Goal: Contribute content: Contribute content

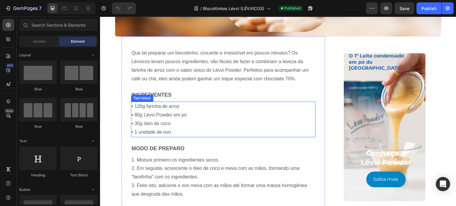
scroll to position [178, 0]
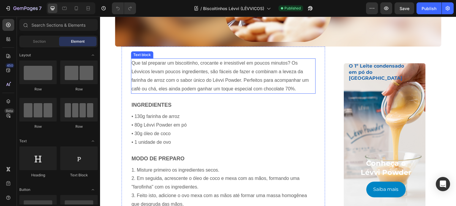
click at [202, 81] on p "Que tal preparar um biscoitinho, crocante e irresistível em poucos minutos? Os …" at bounding box center [222, 76] width 183 height 34
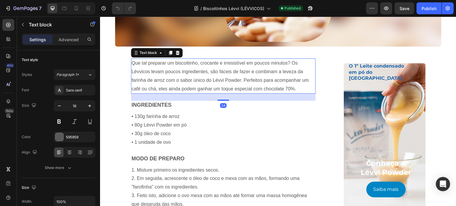
click at [228, 77] on p "Que tal preparar um biscoitinho, crocante e irresistível em poucos minutos? Os …" at bounding box center [222, 76] width 183 height 34
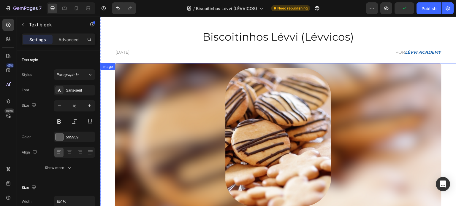
scroll to position [0, 0]
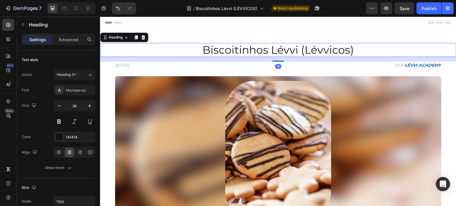
click at [314, 50] on h2 "Biscoitinhos Lévvi (Lévvicos)" at bounding box center [278, 50] width 326 height 14
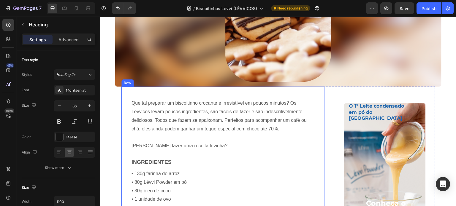
scroll to position [148, 0]
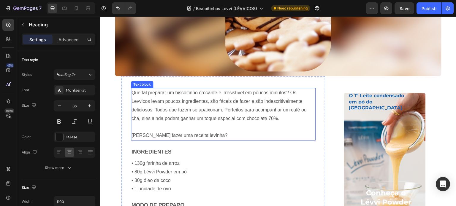
click at [139, 102] on p "Que tal preparar um biscoitinho crocante e irresistível em poucos minutos? Os L…" at bounding box center [222, 106] width 183 height 34
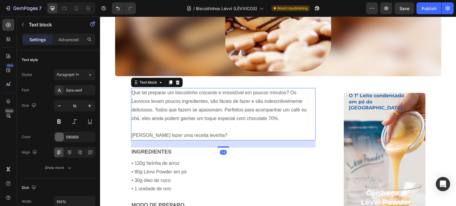
click at [139, 102] on p "Que tal preparar um biscoitinho crocante e irresistível em poucos minutos? Os L…" at bounding box center [222, 106] width 183 height 34
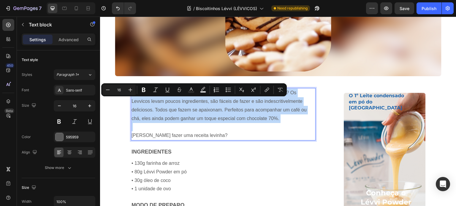
click at [139, 102] on p "Que tal preparar um biscoitinho crocante e irresistível em poucos minutos? Os L…" at bounding box center [222, 106] width 183 height 34
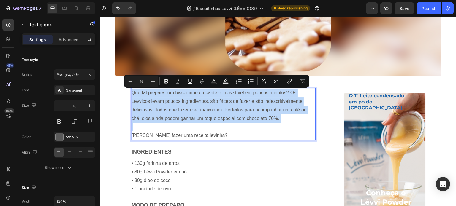
click at [139, 102] on p "Que tal preparar um biscoitinho crocante e irresistível em poucos minutos? Os L…" at bounding box center [222, 106] width 183 height 34
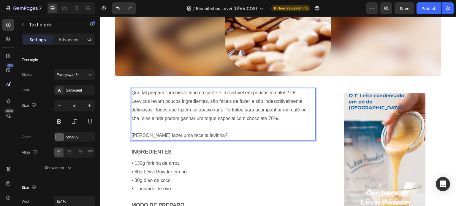
click at [140, 102] on p "Que tal preparar um biscoitinho crocante e irresistível em poucos minutos? Os L…" at bounding box center [222, 106] width 183 height 34
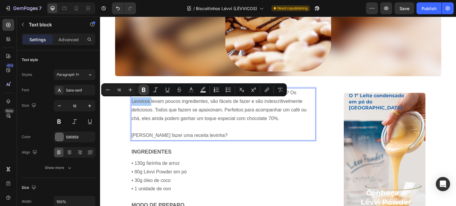
click at [144, 90] on icon "Editor contextual toolbar" at bounding box center [144, 90] width 4 height 4
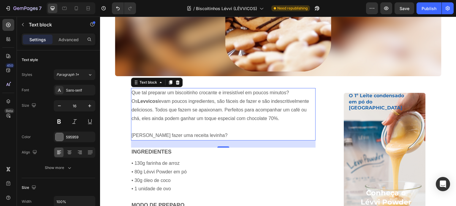
click at [141, 101] on strong "Levvicos" at bounding box center [147, 101] width 20 height 5
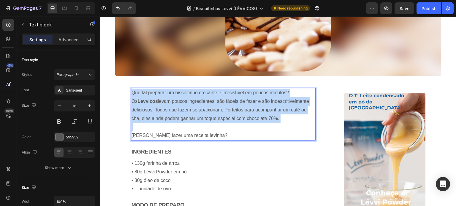
click at [141, 101] on strong "Levvicos" at bounding box center [147, 101] width 20 height 5
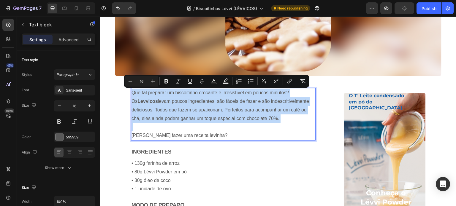
click at [141, 101] on strong "Levvicos" at bounding box center [147, 101] width 20 height 5
click at [142, 102] on strong "Levvicos" at bounding box center [147, 101] width 20 height 5
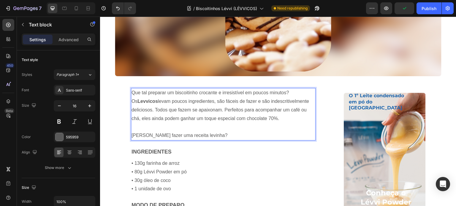
click at [144, 103] on strong "Levvicos" at bounding box center [147, 101] width 20 height 5
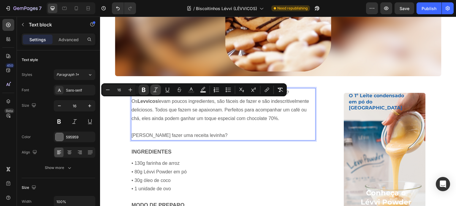
click at [156, 90] on icon "Editor contextual toolbar" at bounding box center [155, 90] width 6 height 6
click at [201, 110] on p "Que tal preparar um biscoitinho crocante e irresistível em poucos minutos? Os L…" at bounding box center [222, 106] width 183 height 34
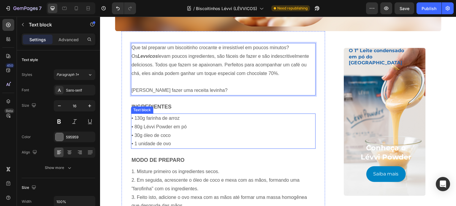
scroll to position [208, 0]
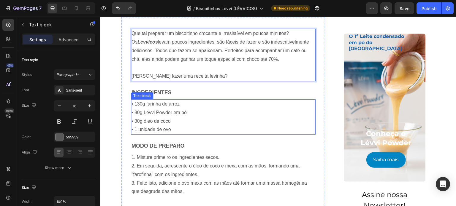
click at [137, 120] on p "• 130g farinha de arroz • 80g Lévvi Powder em pó • 30g óleo de coco • 1 unidade…" at bounding box center [222, 117] width 183 height 34
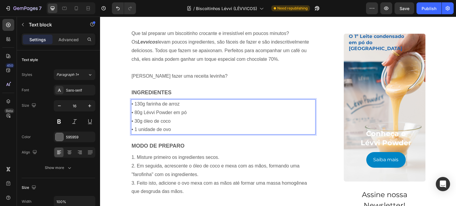
click at [134, 121] on p "• 130g farinha de arroz • 80g Lévvi Powder em pó • 30g óleo de coco • 1 unidade…" at bounding box center [222, 117] width 183 height 34
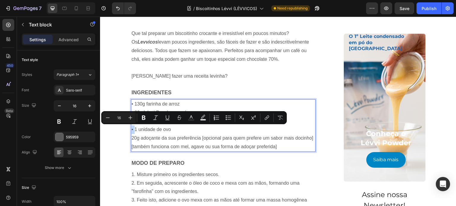
copy p "•"
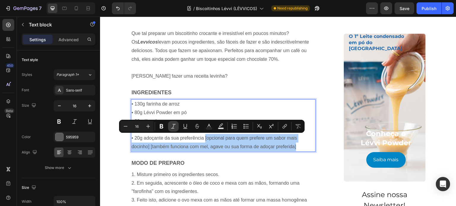
click at [170, 125] on button "Italic" at bounding box center [173, 126] width 11 height 11
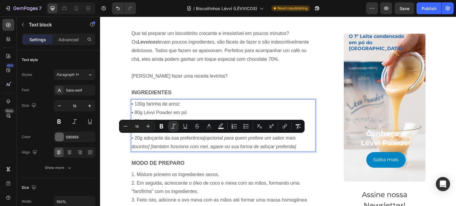
click at [231, 141] on p "• 20g adoçante da sua preferência [opcional para quem prefere um sabor mais doc…" at bounding box center [222, 142] width 183 height 17
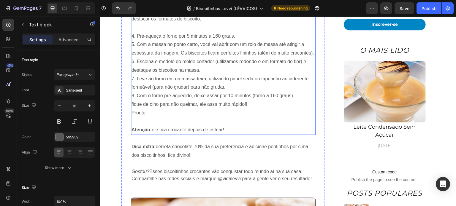
scroll to position [445, 0]
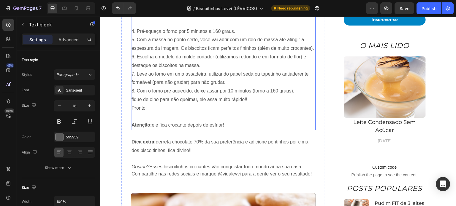
click at [220, 124] on p "Atenção: ele fica crocante depois de esfriar!" at bounding box center [222, 120] width 183 height 17
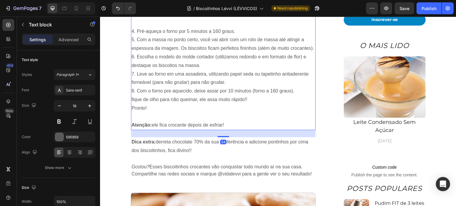
click at [225, 130] on p "Atenção: ele fica crocante depois de esfriar!" at bounding box center [222, 120] width 183 height 17
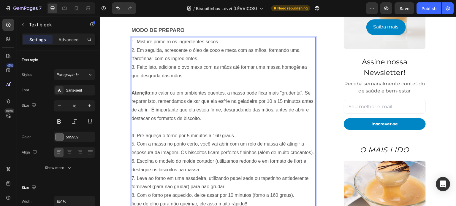
scroll to position [326, 0]
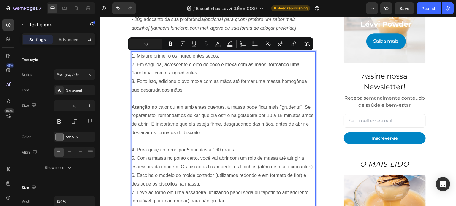
drag, startPoint x: 227, startPoint y: 134, endPoint x: 135, endPoint y: 58, distance: 119.8
click at [135, 58] on div "1. Misture primeiro os ingredientes secos. 2. Em seguida, acrescente o óleo de …" at bounding box center [223, 150] width 184 height 198
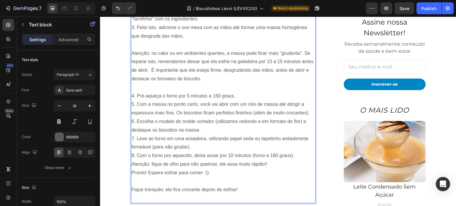
scroll to position [382, 0]
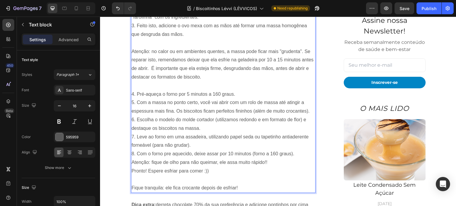
click at [169, 154] on p "4. Pré-aqueça o forno por 5 minutos a 160 graus. 5. Com a massa no ponto certo,…" at bounding box center [222, 124] width 183 height 68
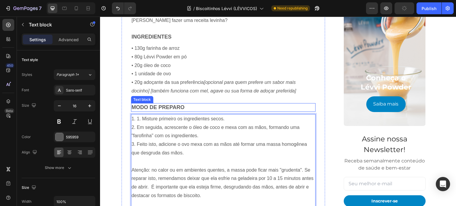
scroll to position [263, 0]
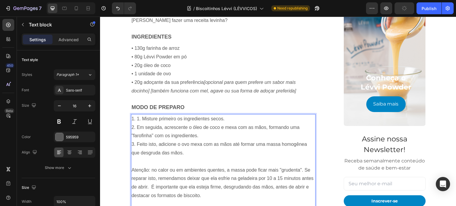
click at [141, 120] on p "1. 1. Misture primeiro os ingredientes secos." at bounding box center [222, 119] width 183 height 9
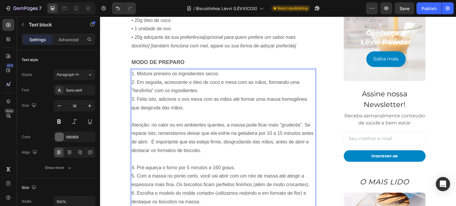
scroll to position [323, 0]
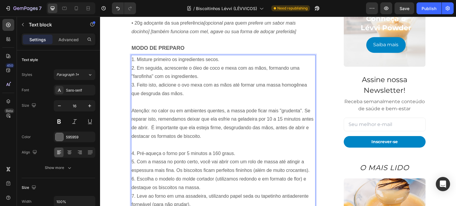
drag, startPoint x: 148, startPoint y: 108, endPoint x: 149, endPoint y: 114, distance: 6.4
click at [148, 108] on p "Atenção: no calor ou em ambientes quentes, a massa pode ficar mais "grudenta". …" at bounding box center [222, 124] width 183 height 34
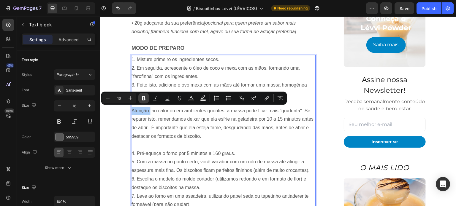
click at [143, 98] on icon "Editor contextual toolbar" at bounding box center [144, 98] width 4 height 4
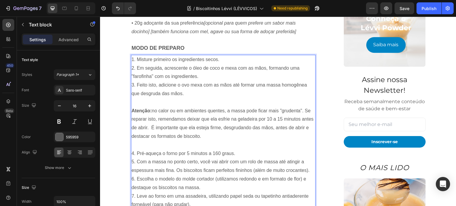
click at [148, 126] on p "Atenção: no calor ou em ambientes quentes, a massa pode ficar mais "grudenta". …" at bounding box center [222, 124] width 183 height 34
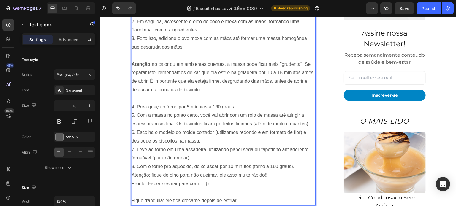
scroll to position [382, 0]
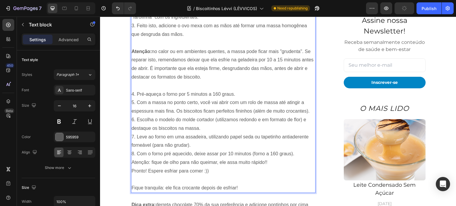
click at [271, 160] on p "Atenção: fique de olho para não queimar, ele assa muito rápido!!" at bounding box center [222, 162] width 183 height 9
click at [301, 154] on p "4. Pré-aqueça o forno por 5 minutos a 160 graus. 5. Com a massa no ponto certo,…" at bounding box center [222, 124] width 183 height 68
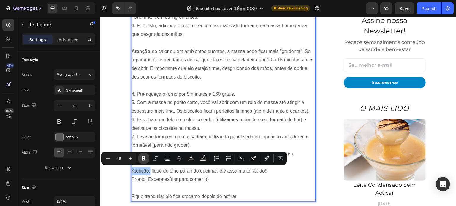
click at [141, 159] on icon "Editor contextual toolbar" at bounding box center [144, 158] width 6 height 6
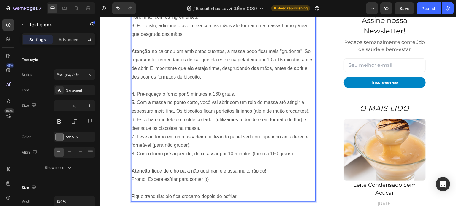
click at [160, 181] on p "Pronto! Espere esfriar para comer :))" at bounding box center [222, 179] width 183 height 9
click at [275, 172] on p "Atenção: fique de olho para não queimar, ele assa muito rápido!!" at bounding box center [222, 171] width 183 height 9
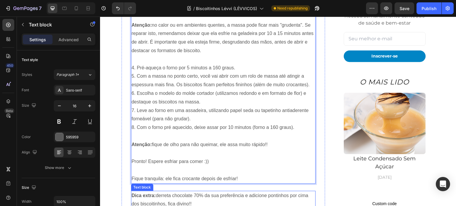
scroll to position [460, 0]
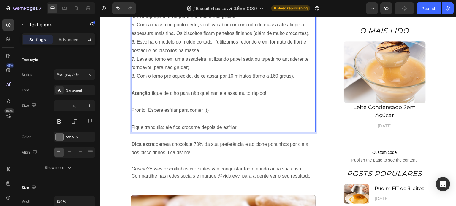
click at [161, 127] on p "Fique tranquila: ele fica crocante depois de esfriar!" at bounding box center [222, 123] width 183 height 17
click at [168, 124] on p "Fique tranquila: ele fica crocante depois de esfriar!" at bounding box center [222, 123] width 183 height 17
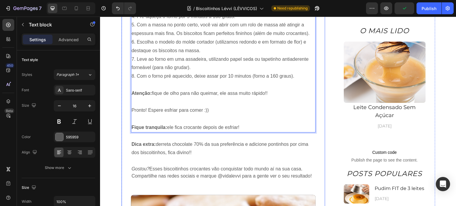
click at [148, 136] on div "Que tal preparar um biscoitinho crocante e irresistível em poucos minutos? Os L…" at bounding box center [223, 43] width 184 height 532
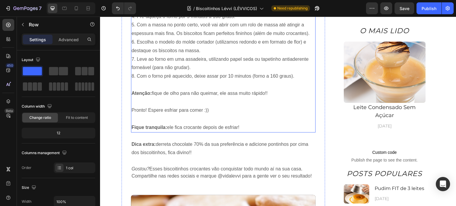
click at [173, 128] on p "Fique tranquila: ele fica crocante depois de esfriar!" at bounding box center [222, 123] width 183 height 17
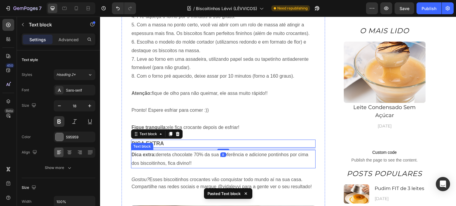
click at [152, 154] on strong "Dica extra:" at bounding box center [143, 154] width 24 height 5
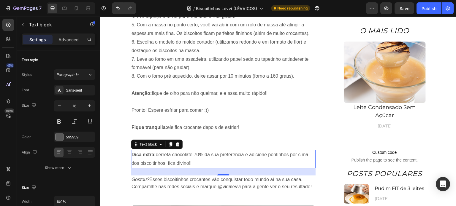
click at [191, 160] on p "Dica extra: derreta chocolate 70% da sua preferência e adicione pontinhos por c…" at bounding box center [222, 159] width 183 height 17
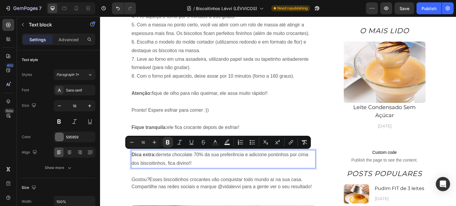
drag, startPoint x: 192, startPoint y: 163, endPoint x: 130, endPoint y: 152, distance: 62.6
click at [131, 152] on p "Dica extra: derreta chocolate 70% da sua preferência e adicione pontinhos por c…" at bounding box center [222, 159] width 183 height 17
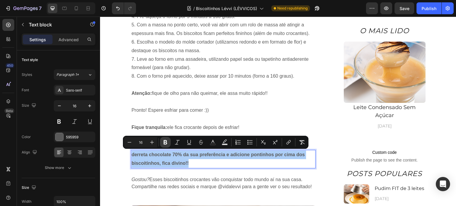
drag, startPoint x: 162, startPoint y: 142, endPoint x: 41, endPoint y: 137, distance: 121.1
click at [162, 142] on button "Bold" at bounding box center [165, 142] width 11 height 11
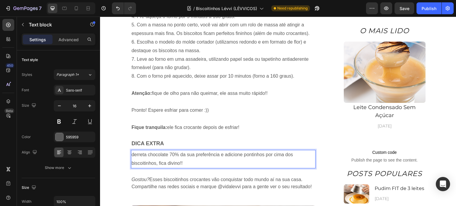
click at [131, 155] on p "derreta chocolate 70% da sua preferência e adicione pontinhos por cima dos bisc…" at bounding box center [222, 159] width 183 height 17
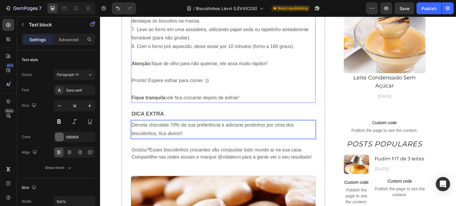
scroll to position [519, 0]
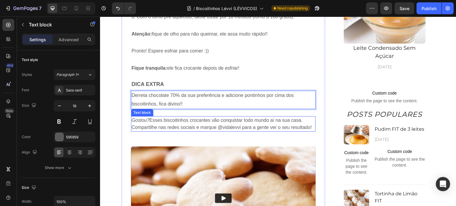
click at [168, 120] on p "Gostou? Esses biscoitinhos crocantes vão conquistar todo mundo aí na sua casa. …" at bounding box center [222, 124] width 183 height 14
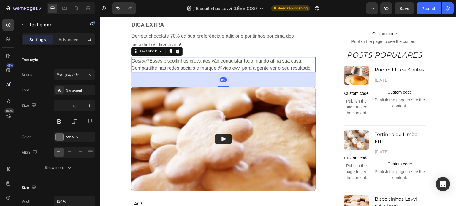
scroll to position [608, 0]
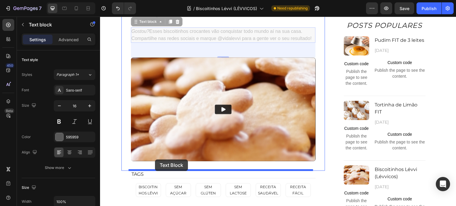
drag, startPoint x: 133, startPoint y: 22, endPoint x: 155, endPoint y: 160, distance: 139.7
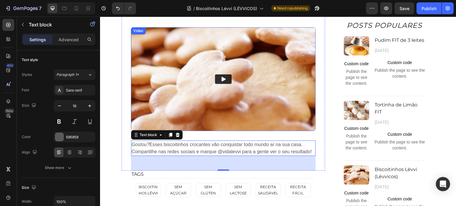
scroll to position [578, 0]
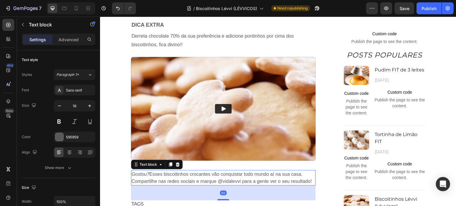
click at [158, 172] on p "Gostou? Esses biscoitinhos crocantes vão conquistar todo mundo aí na sua casa. …" at bounding box center [222, 178] width 183 height 14
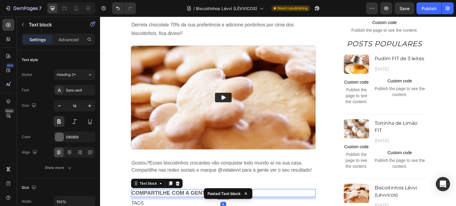
scroll to position [608, 0]
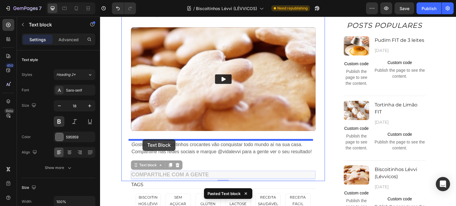
drag, startPoint x: 135, startPoint y: 165, endPoint x: 142, endPoint y: 139, distance: 26.8
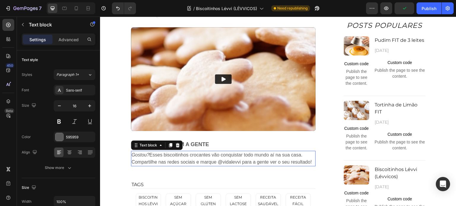
click at [310, 160] on p "Gostou? Esses biscoitinhos crocantes vão conquistar todo mundo aí na sua casa. …" at bounding box center [222, 159] width 183 height 14
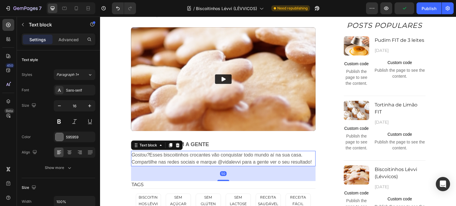
click at [310, 160] on p "Gostou? Esses biscoitinhos crocantes vão conquistar todo mundo aí na sua casa. …" at bounding box center [222, 159] width 183 height 14
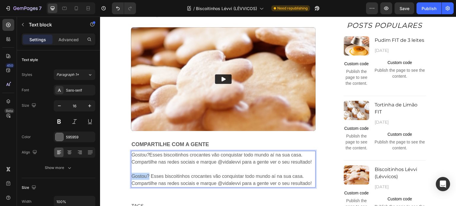
drag, startPoint x: 147, startPoint y: 176, endPoint x: 130, endPoint y: 177, distance: 16.7
click at [131, 177] on p "Gostou? Esses biscoitinhos crocantes vão conquistar todo mundo aí na sua casa. …" at bounding box center [222, 180] width 183 height 14
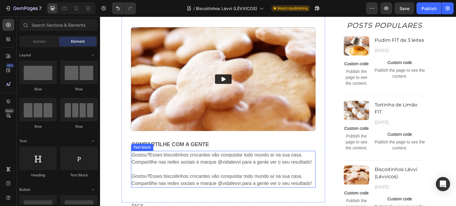
click at [228, 161] on p "Gostou? Esses biscoitinhos crocantes vão conquistar todo mundo aí na sua casa. …" at bounding box center [222, 159] width 183 height 14
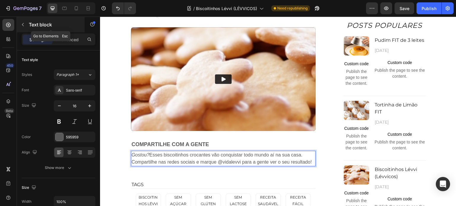
click at [23, 23] on icon "button" at bounding box center [22, 24] width 5 height 5
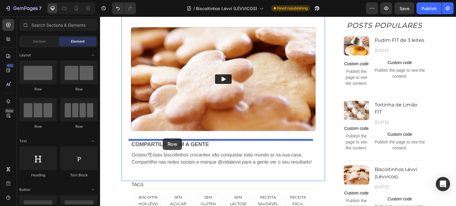
drag, startPoint x: 136, startPoint y: 88, endPoint x: 163, endPoint y: 139, distance: 56.6
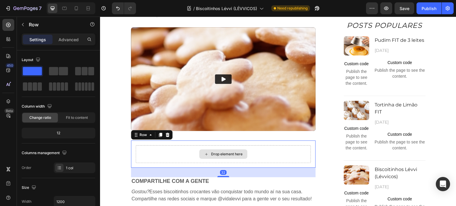
click at [168, 155] on div "Drop element here" at bounding box center [223, 154] width 175 height 18
click at [69, 39] on p "Advanced" at bounding box center [68, 39] width 20 height 6
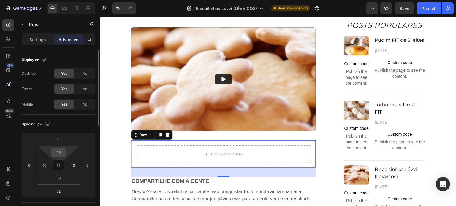
click at [58, 152] on input "16" at bounding box center [59, 152] width 12 height 9
type input "0"
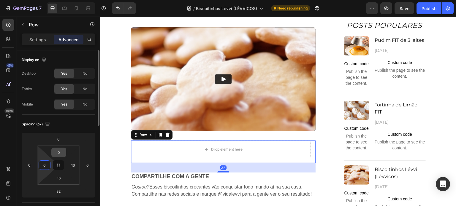
type input "0"
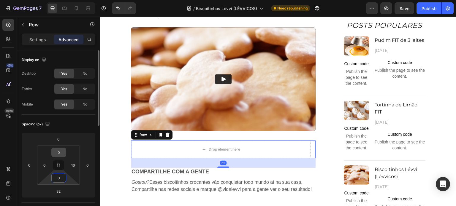
type input "0"
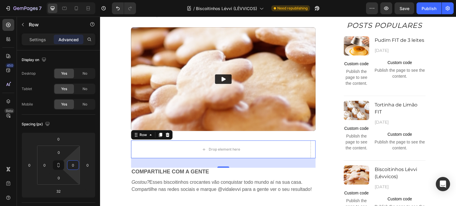
type input "0"
click at [185, 151] on div "Drop element here" at bounding box center [223, 150] width 184 height 18
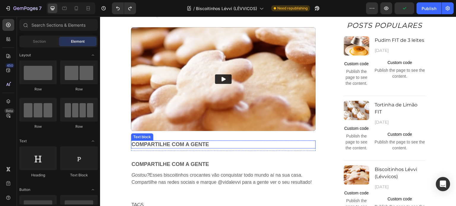
click at [199, 144] on p "Compartilhe com a gente" at bounding box center [222, 144] width 183 height 7
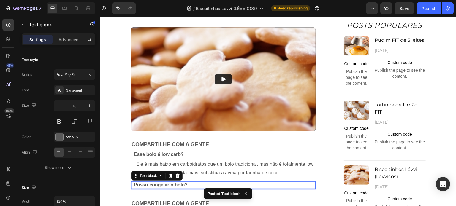
click at [163, 185] on strong "Posso congelar o bolo?" at bounding box center [161, 184] width 54 height 5
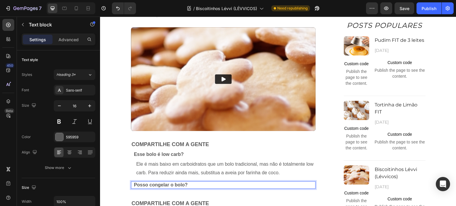
click at [193, 184] on p "Posso congelar o bolo?" at bounding box center [224, 185] width 181 height 6
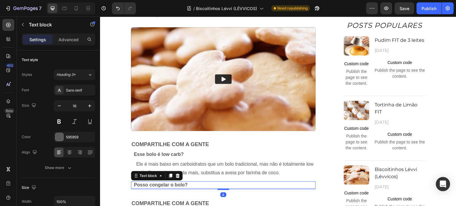
click at [196, 182] on p "Posso congelar o bolo?" at bounding box center [224, 185] width 181 height 6
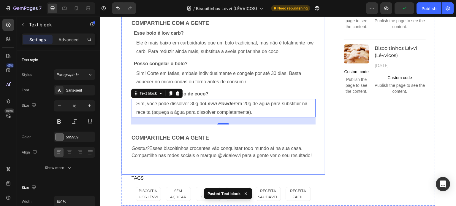
scroll to position [697, 0]
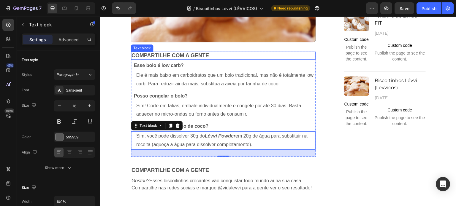
click at [186, 53] on p "Compartilhe com a gente" at bounding box center [222, 55] width 183 height 7
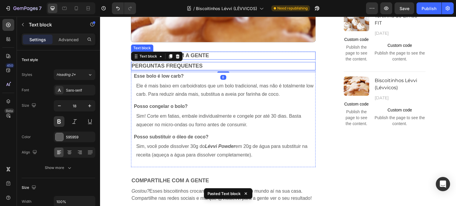
click at [200, 52] on div "Compartilhe com a gente" at bounding box center [223, 56] width 184 height 8
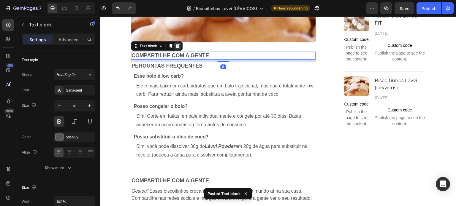
click at [176, 45] on icon at bounding box center [177, 46] width 4 height 4
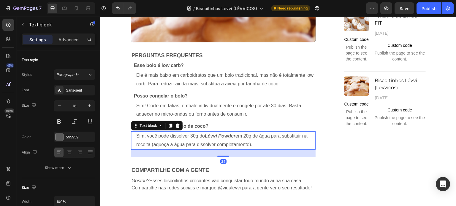
click at [163, 143] on p "Sim, você pode dissolver 30g do Lévvi Powder em 20g de água para substituir na …" at bounding box center [225, 140] width 179 height 17
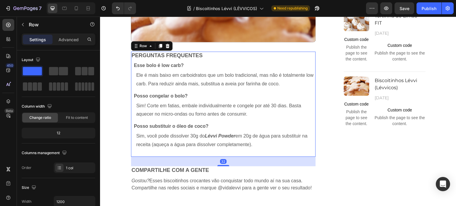
click at [152, 149] on div "Perguntas frequentes Text block Esse bolo é low carb? Text block Ele é mais bai…" at bounding box center [223, 104] width 184 height 105
click at [67, 36] on div "Advanced" at bounding box center [69, 39] width 30 height 9
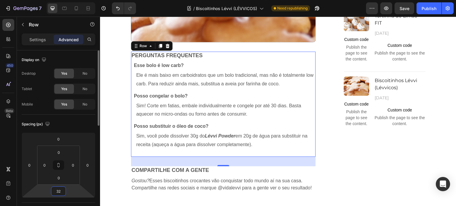
click at [59, 188] on input "32" at bounding box center [58, 191] width 12 height 9
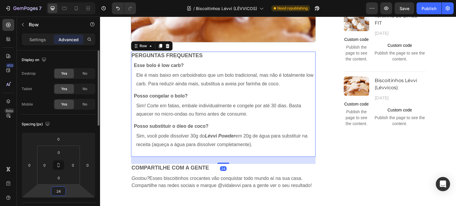
type input "24"
click at [180, 116] on p "Sim! Corte em fatias, embale individualmente e congele por até 30 dias. Basta a…" at bounding box center [225, 110] width 179 height 17
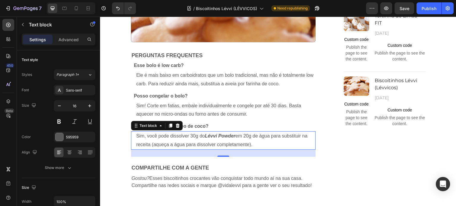
click at [168, 139] on p "Sim, você pode dissolver 30g do Lévvi Powder em 20g de água para substituir na …" at bounding box center [225, 140] width 179 height 17
click at [70, 43] on div "Advanced" at bounding box center [69, 39] width 30 height 9
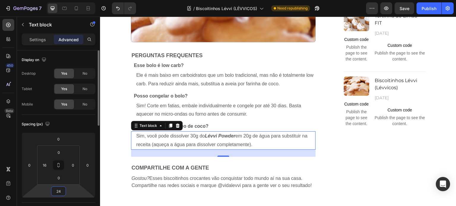
click at [61, 189] on input "24" at bounding box center [58, 191] width 12 height 9
type input "12"
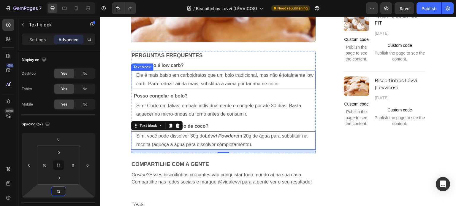
click at [158, 86] on p "Ele é mais baixo em carboidratos que um bolo tradicional, mas não é totalmente …" at bounding box center [225, 79] width 179 height 17
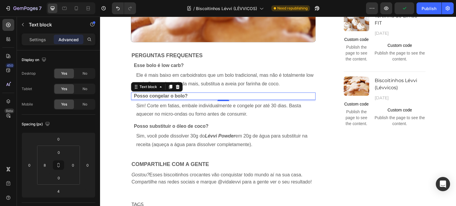
click at [163, 96] on strong "Posso congelar o bolo?" at bounding box center [161, 95] width 54 height 5
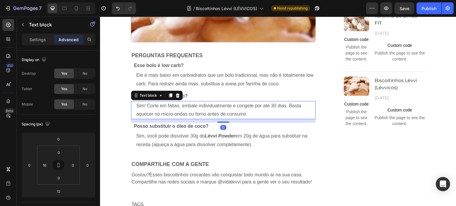
click at [171, 106] on p "Sim! Corte em fatias, embale individualmente e congele por até 30 dias. Basta a…" at bounding box center [225, 110] width 179 height 17
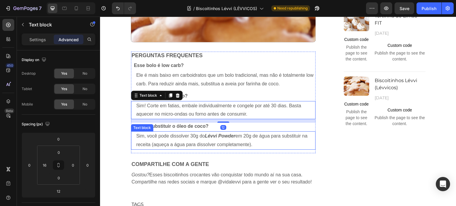
click at [169, 146] on p "Sim, você pode dissolver 30g do Lévvi Powder em 20g de água para substituir na …" at bounding box center [225, 140] width 179 height 17
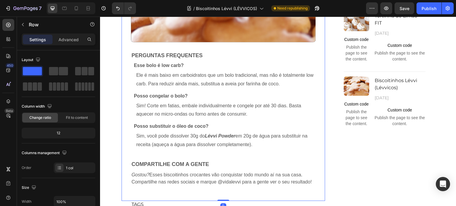
click at [164, 164] on p "Compartilhe com a gente" at bounding box center [222, 164] width 183 height 7
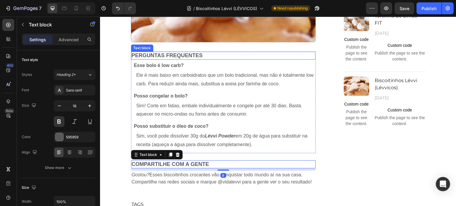
click at [168, 52] on div "Perguntas frequentes" at bounding box center [223, 56] width 184 height 8
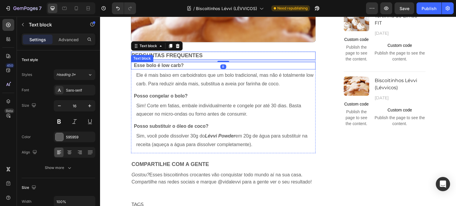
click at [165, 66] on strong "Esse bolo é low carb?" at bounding box center [159, 65] width 50 height 5
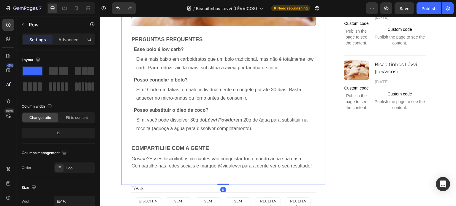
scroll to position [727, 0]
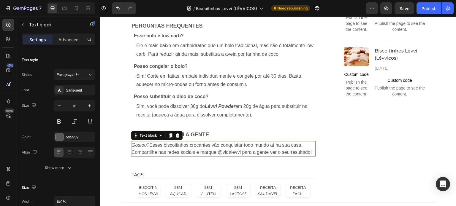
click at [158, 147] on p "Gostou? Esses biscoitinhos crocantes vão conquistar todo mundo aí na sua casa. …" at bounding box center [222, 149] width 183 height 14
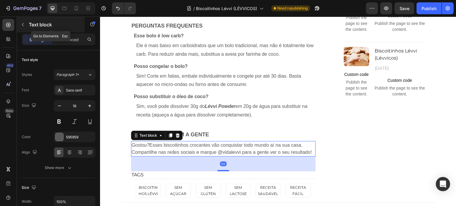
click at [64, 30] on div "Text block" at bounding box center [51, 24] width 68 height 15
click at [176, 152] on p "Gostou? Esses biscoitinhos crocantes vão conquistar todo mundo aí na sua casa. …" at bounding box center [222, 149] width 183 height 14
click at [68, 42] on p "Advanced" at bounding box center [68, 39] width 20 height 6
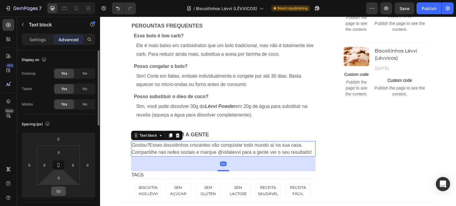
click at [62, 188] on input "50" at bounding box center [58, 191] width 12 height 9
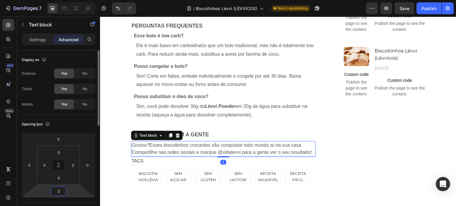
type input "32"
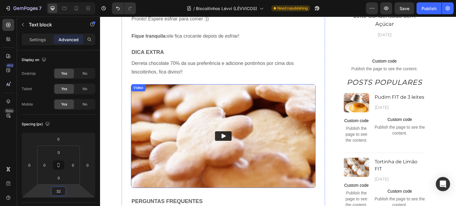
scroll to position [519, 0]
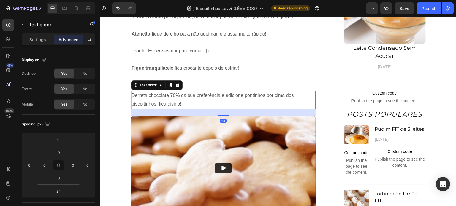
click at [153, 99] on p "Derreta chocolate 70% da sua preferência e adicione pontinhos por cima dos bisc…" at bounding box center [222, 99] width 183 height 17
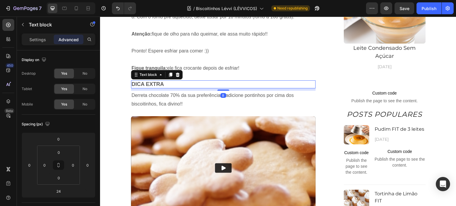
click at [187, 83] on p "Dica extra" at bounding box center [222, 84] width 183 height 7
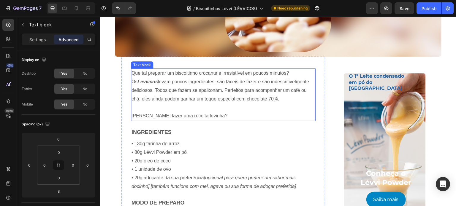
scroll to position [133, 0]
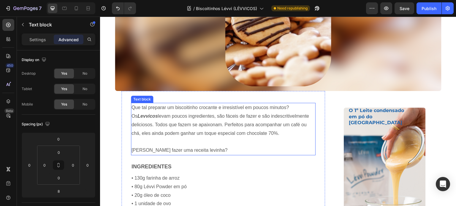
click at [164, 135] on p "Que tal preparar um biscoitinho crocante e irresistível em poucos minutos? Os L…" at bounding box center [222, 121] width 183 height 34
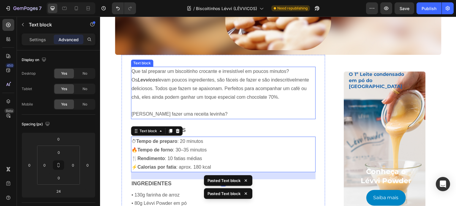
scroll to position [222, 0]
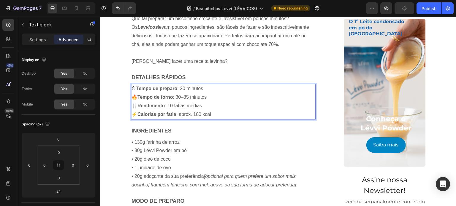
click at [183, 90] on p "⏱ Tempo de preparo : 20 minutos" at bounding box center [222, 89] width 183 height 9
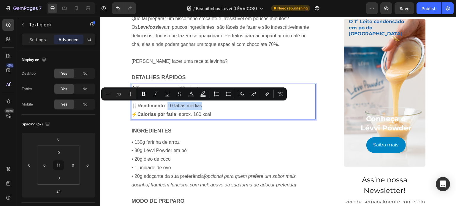
drag, startPoint x: 166, startPoint y: 105, endPoint x: 204, endPoint y: 109, distance: 37.8
click at [204, 109] on p "🍴 Rendimento : 10 fatias médias" at bounding box center [222, 106] width 183 height 9
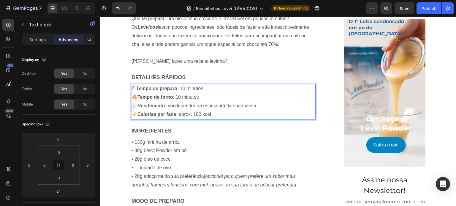
click at [172, 114] on strong "Calorias por fatia" at bounding box center [156, 114] width 39 height 5
click at [188, 114] on strong "Calorias por unidade (5g)" at bounding box center [165, 114] width 57 height 5
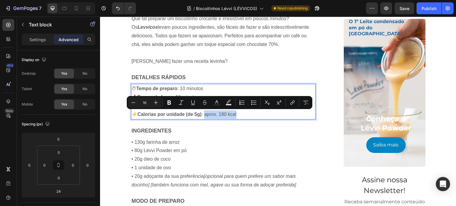
drag, startPoint x: 235, startPoint y: 114, endPoint x: 204, endPoint y: 115, distance: 30.9
click at [204, 115] on p "⚡ Calorias por unidade (de 5g) : aprox. 180 kcal" at bounding box center [222, 114] width 183 height 9
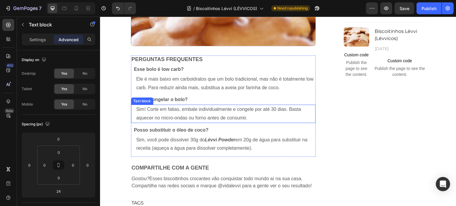
scroll to position [756, 0]
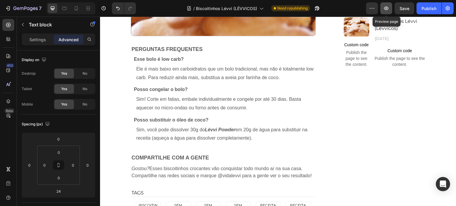
click at [388, 8] on icon "button" at bounding box center [386, 8] width 6 height 6
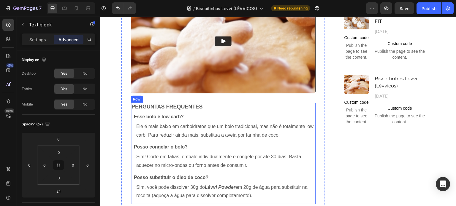
scroll to position [667, 0]
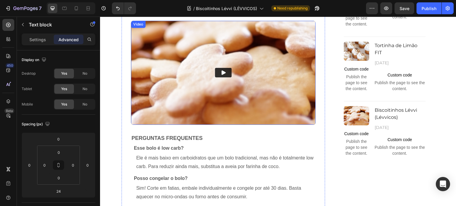
click at [221, 70] on icon "Play" at bounding box center [223, 73] width 6 height 6
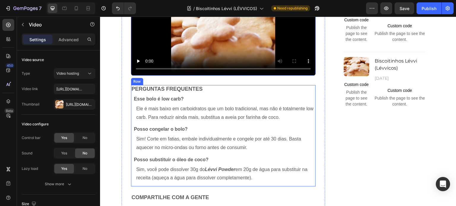
scroll to position [727, 0]
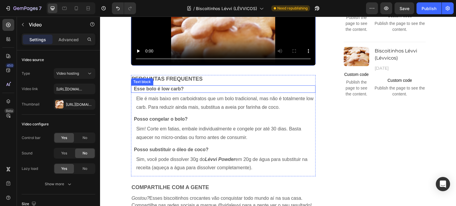
click at [168, 87] on strong "Esse bolo é low carb?" at bounding box center [159, 88] width 50 height 5
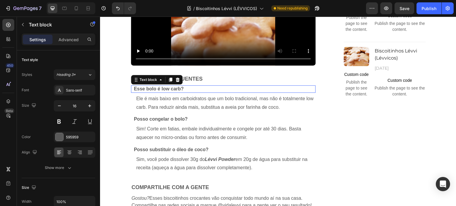
click at [168, 87] on strong "Esse bolo é low carb?" at bounding box center [159, 88] width 50 height 5
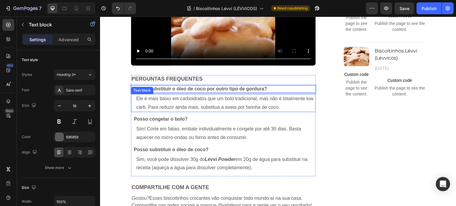
click at [174, 101] on p "Ele é mais baixo em carboidratos que um bolo tradicional, mas não é totalmente …" at bounding box center [225, 103] width 179 height 17
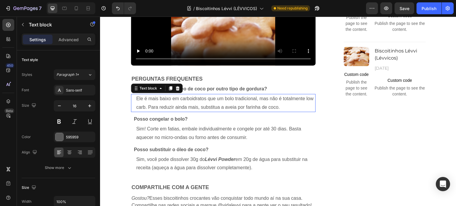
click at [174, 101] on p "Ele é mais baixo em carboidratos que um bolo tradicional, mas não é totalmente …" at bounding box center [225, 103] width 179 height 17
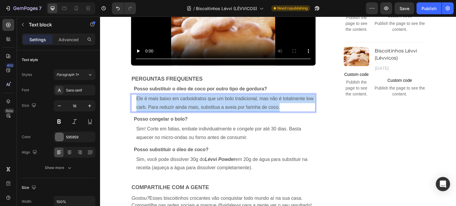
click at [174, 101] on p "Ele é mais baixo em carboidratos que um bolo tradicional, mas não é totalmente …" at bounding box center [225, 103] width 179 height 17
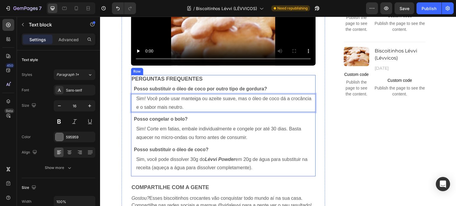
click at [171, 122] on div "Perguntas frequentes Text block Posso substituir o óleo de coco por outro tipo …" at bounding box center [223, 126] width 184 height 102
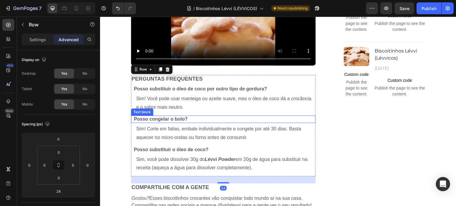
click at [173, 120] on strong "Posso congelar o bolo?" at bounding box center [161, 119] width 54 height 5
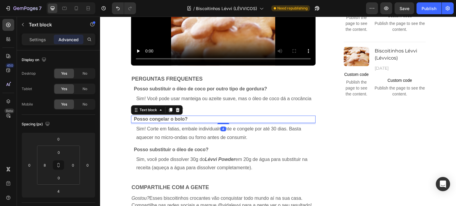
click at [173, 120] on strong "Posso congelar o bolo?" at bounding box center [161, 119] width 54 height 5
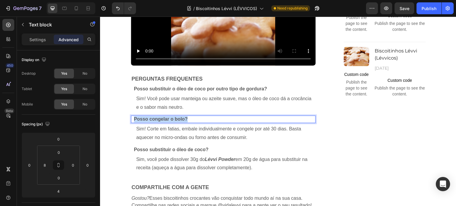
click at [173, 120] on strong "Posso congelar o bolo?" at bounding box center [161, 119] width 54 height 5
click at [160, 133] on p "Sim! Corte em fatias, embale individualmente e congele por até 30 dias. Basta a…" at bounding box center [225, 133] width 179 height 17
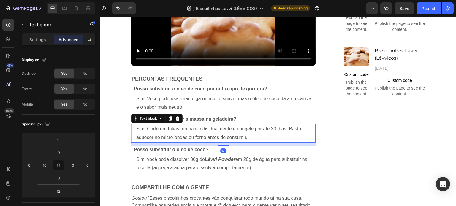
click at [160, 133] on p "Sim! Corte em fatias, embale individualmente e congele por até 30 dias. Basta a…" at bounding box center [225, 133] width 179 height 17
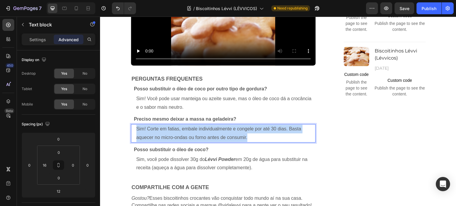
click at [160, 133] on p "Sim! Corte em fatias, embale individualmente e congele por até 30 dias. Basta a…" at bounding box center [225, 133] width 179 height 17
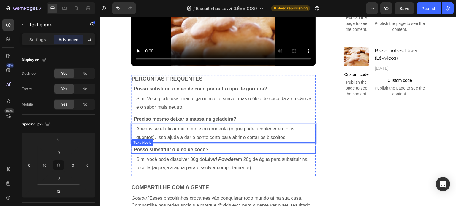
click at [161, 151] on strong "Posso substituir o óleo de coco?" at bounding box center [171, 149] width 75 height 5
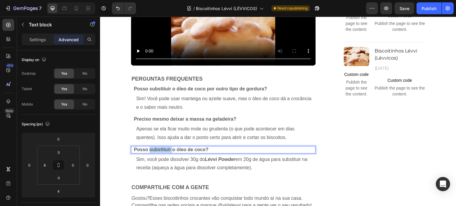
click at [161, 151] on strong "Posso substituir o óleo de coco?" at bounding box center [171, 149] width 75 height 5
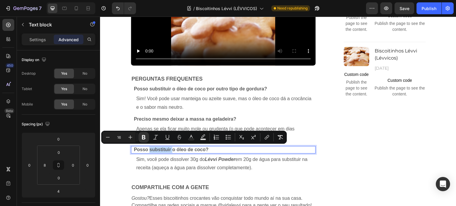
click at [161, 151] on strong "Posso substituir o óleo de coco?" at bounding box center [171, 149] width 75 height 5
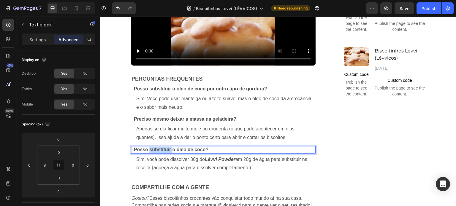
click at [161, 151] on strong "Posso substituir o óleo de coco?" at bounding box center [171, 149] width 75 height 5
click at [160, 151] on strong "Posso substituir o óleo de coco?" at bounding box center [171, 149] width 75 height 5
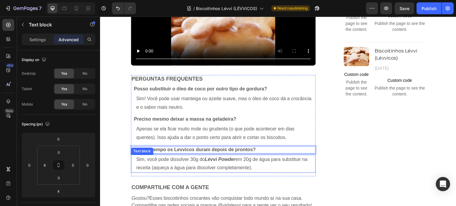
click at [160, 166] on p "Sim, você pode dissolver 30g do Lévvi Powder em 20g de água para substituir na …" at bounding box center [225, 163] width 179 height 17
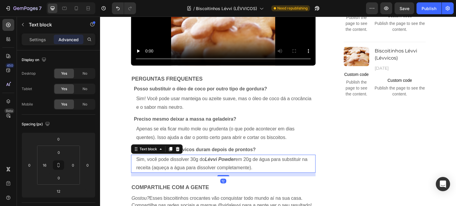
click at [160, 166] on p "Sim, você pode dissolver 30g do Lévvi Powder em 20g de água para substituir na …" at bounding box center [225, 163] width 179 height 17
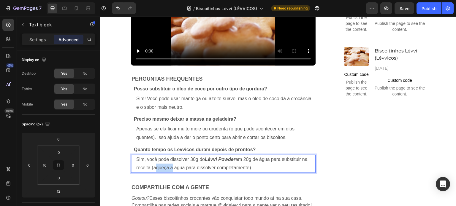
click at [160, 166] on p "Sim, você pode dissolver 30g do Lévvi Powder em 20g de água para substituir na …" at bounding box center [225, 163] width 179 height 17
click at [158, 168] on p "Em pote bem fechado, eles se mantêm crocantes por até 15 dias em temperatura am…" at bounding box center [225, 163] width 179 height 17
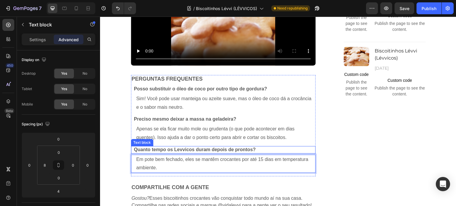
click at [200, 151] on strong "Quanto tempo os Levvicos duram depois de prontos?" at bounding box center [195, 149] width 122 height 5
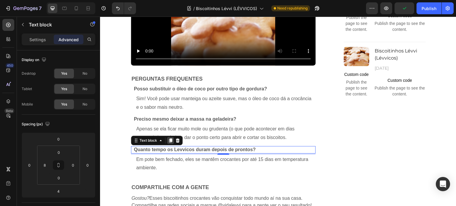
click at [168, 143] on div at bounding box center [170, 140] width 7 height 7
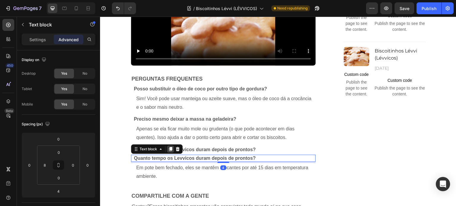
click at [169, 149] on icon at bounding box center [169, 149] width 3 height 4
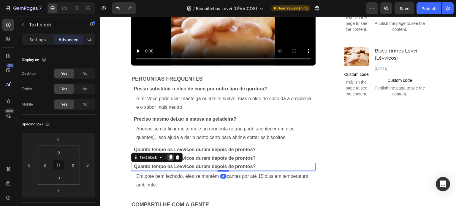
click at [168, 156] on icon at bounding box center [169, 158] width 3 height 4
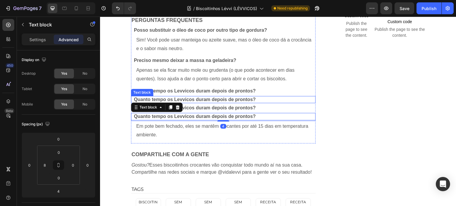
scroll to position [786, 0]
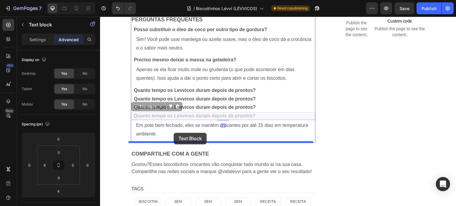
drag, startPoint x: 134, startPoint y: 107, endPoint x: 174, endPoint y: 133, distance: 47.1
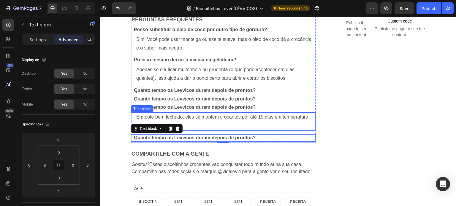
click at [198, 125] on p "Em pote bem fechado, eles se mantêm crocantes por até 15 dias em temperatura am…" at bounding box center [225, 121] width 179 height 17
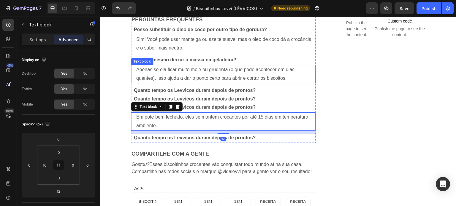
click at [203, 75] on p "Apenas se ela ficar muito mole ou grudenta (o que pode acontecer em dias quente…" at bounding box center [225, 74] width 179 height 17
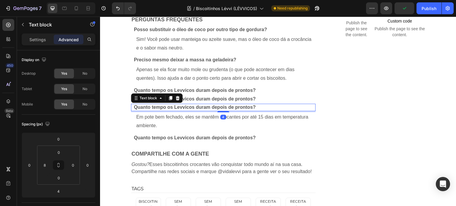
click at [171, 107] on strong "Quanto tempo os Levvicos duram depois de prontos?" at bounding box center [195, 107] width 122 height 5
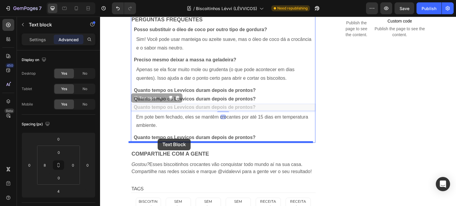
drag, startPoint x: 135, startPoint y: 99, endPoint x: 157, endPoint y: 139, distance: 45.5
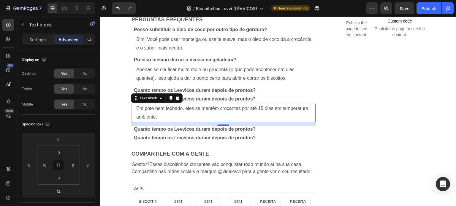
click at [140, 96] on div "Text block" at bounding box center [157, 97] width 52 height 9
click at [195, 98] on strong "Quanto tempo os Levvicos duram depois de prontos?" at bounding box center [195, 98] width 122 height 5
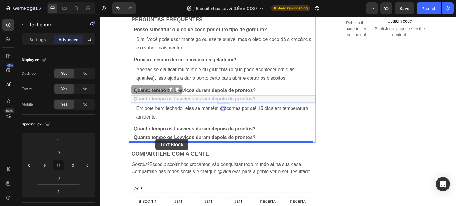
drag, startPoint x: 139, startPoint y: 113, endPoint x: 155, endPoint y: 139, distance: 30.5
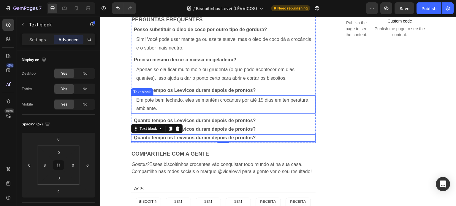
click at [155, 96] on p "Em pote bem fechado, eles se mantêm crocantes por até 15 dias em temperatura am…" at bounding box center [225, 104] width 179 height 17
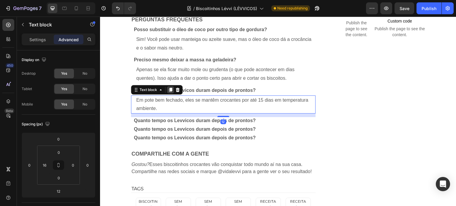
click at [168, 88] on icon at bounding box center [169, 90] width 3 height 4
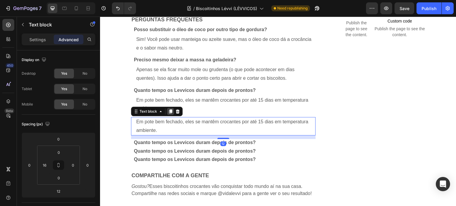
click at [168, 111] on icon at bounding box center [169, 111] width 3 height 4
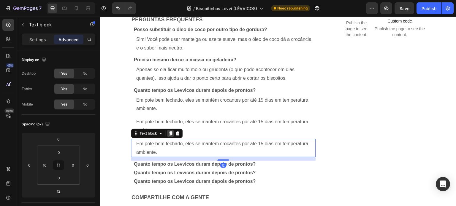
click at [168, 133] on icon at bounding box center [169, 133] width 3 height 4
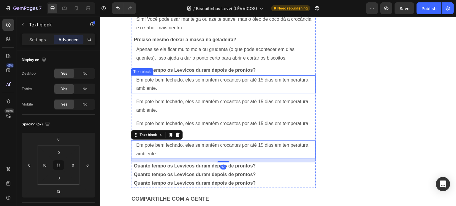
scroll to position [816, 0]
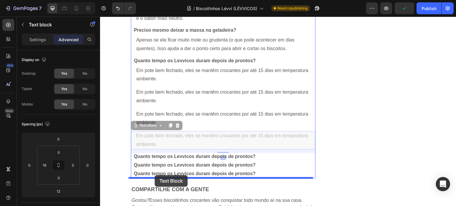
drag, startPoint x: 134, startPoint y: 126, endPoint x: 155, endPoint y: 175, distance: 53.4
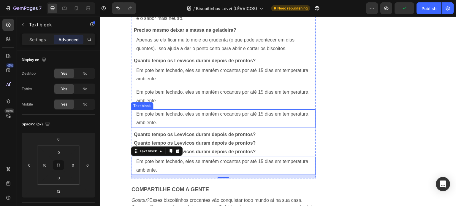
click at [144, 115] on p "Em pote bem fechado, eles se mantêm crocantes por até 15 dias em temperatura am…" at bounding box center [225, 118] width 179 height 17
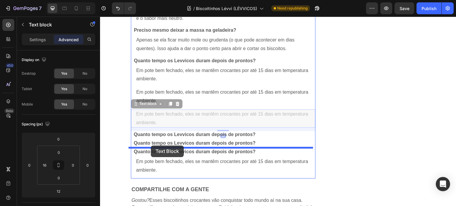
drag, startPoint x: 133, startPoint y: 103, endPoint x: 151, endPoint y: 146, distance: 46.2
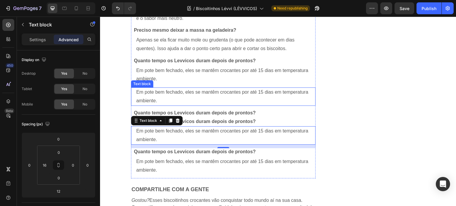
click at [148, 96] on p "Em pote bem fechado, eles se mantêm crocantes por até 15 dias em temperatura am…" at bounding box center [225, 96] width 179 height 17
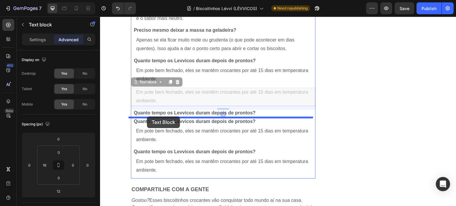
drag, startPoint x: 134, startPoint y: 85, endPoint x: 147, endPoint y: 117, distance: 34.6
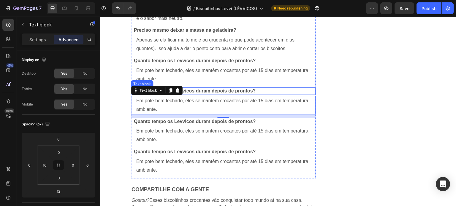
click at [225, 91] on strong "Quanto tempo os Levvicos duram depois de prontos?" at bounding box center [195, 90] width 122 height 5
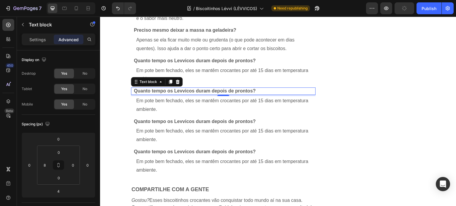
click at [205, 91] on strong "Quanto tempo os Levvicos duram depois de prontos?" at bounding box center [195, 90] width 122 height 5
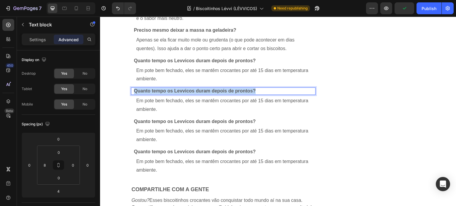
click at [205, 91] on strong "Quanto tempo os Levvicos duram depois de prontos?" at bounding box center [195, 90] width 122 height 5
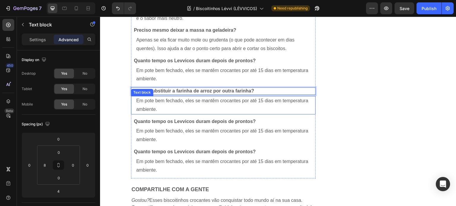
click at [182, 103] on p "Em pote bem fechado, eles se mantêm crocantes por até 15 dias em temperatura am…" at bounding box center [225, 105] width 179 height 17
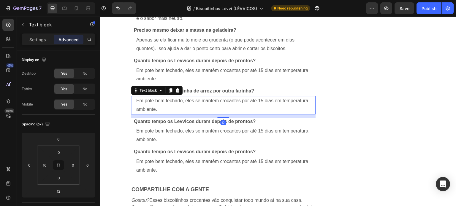
click at [182, 103] on p "Em pote bem fechado, eles se mantêm crocantes por até 15 dias em temperatura am…" at bounding box center [225, 105] width 179 height 17
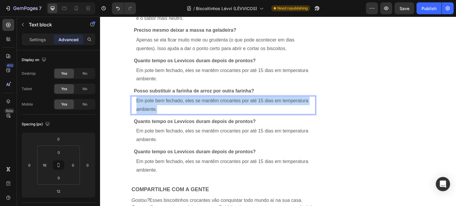
click at [182, 103] on p "Em pote bem fechado, eles se mantêm crocantes por até 15 dias em temperatura am…" at bounding box center [225, 105] width 179 height 17
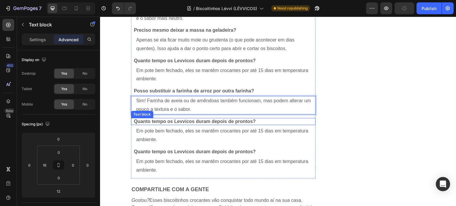
click at [162, 121] on strong "Quanto tempo os Levvicos duram depois de prontos?" at bounding box center [195, 121] width 122 height 5
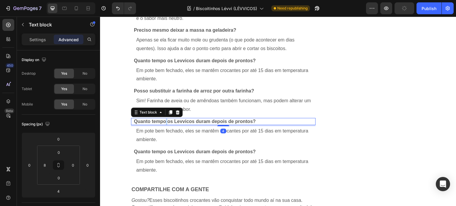
click at [162, 121] on strong "Quanto tempo os Levvicos duram depois de prontos?" at bounding box center [195, 121] width 122 height 5
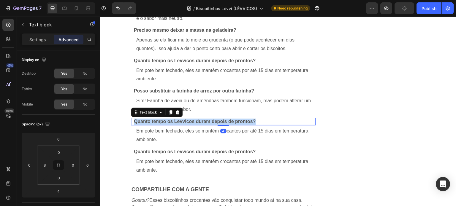
click at [162, 121] on strong "Quanto tempo os Levvicos duram depois de prontos?" at bounding box center [195, 121] width 122 height 5
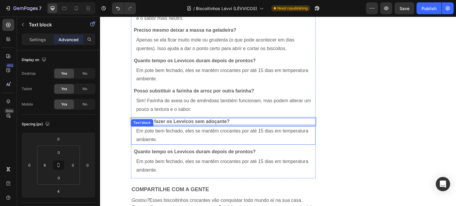
click at [157, 136] on p "Em pote bem fechado, eles se mantêm crocantes por até 15 dias em temperatura am…" at bounding box center [225, 135] width 179 height 17
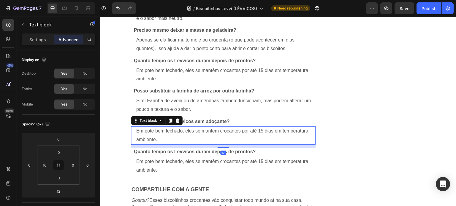
click at [157, 136] on p "Em pote bem fechado, eles se mantêm crocantes por até 15 dias em temperatura am…" at bounding box center [225, 135] width 179 height 17
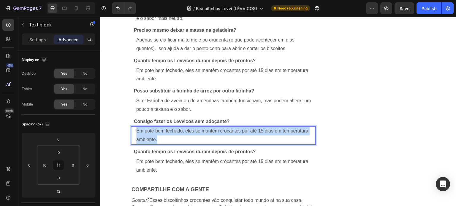
click at [157, 136] on p "Em pote bem fechado, eles se mantêm crocantes por até 15 dias em temperatura am…" at bounding box center [225, 135] width 179 height 17
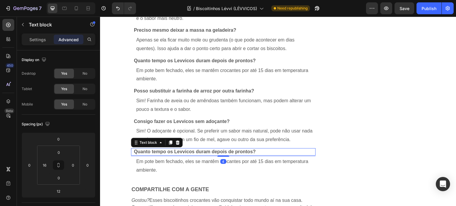
click at [151, 152] on strong "Quanto tempo os Levvicos duram depois de prontos?" at bounding box center [195, 151] width 122 height 5
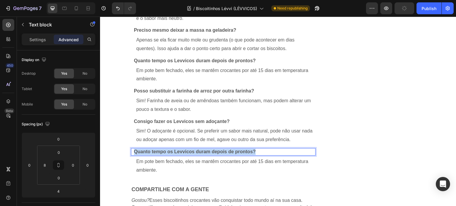
click at [151, 152] on strong "Quanto tempo os Levvicos duram depois de prontos?" at bounding box center [195, 151] width 122 height 5
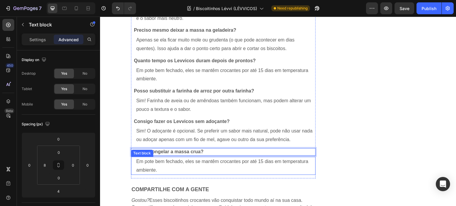
click at [158, 167] on p "Em pote bem fechado, eles se mantêm crocantes por até 15 dias em temperatura am…" at bounding box center [225, 165] width 179 height 17
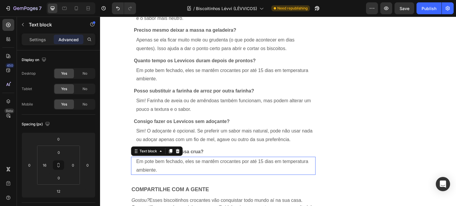
click at [158, 167] on p "Em pote bem fechado, eles se mantêm crocantes por até 15 dias em temperatura am…" at bounding box center [225, 165] width 179 height 17
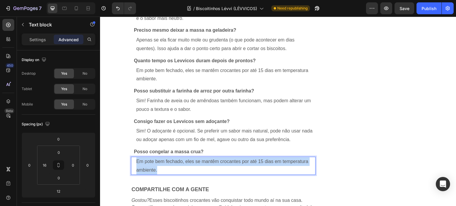
click at [158, 167] on p "Em pote bem fechado, eles se mantêm crocantes por até 15 dias em temperatura am…" at bounding box center [225, 165] width 179 height 17
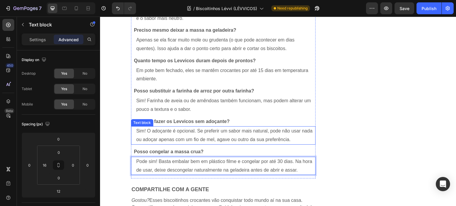
click at [261, 134] on p "Sim! O adoçante é opcional. Se preferir um sabor mais natural, pode não usar na…" at bounding box center [225, 135] width 179 height 17
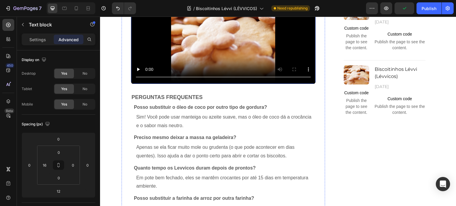
scroll to position [638, 0]
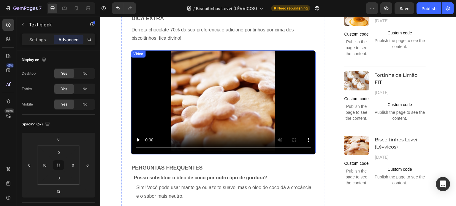
click at [138, 54] on div "Video" at bounding box center [138, 53] width 12 height 5
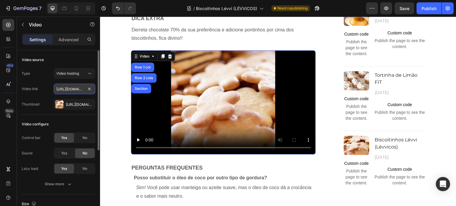
click at [72, 90] on input "https://cdn.shopify.com/videos/c/o/v/7e797955bac34be7987cfe113c1225fc.mp4" at bounding box center [75, 89] width 42 height 11
paste input "368af44ceeb548b08bfb478a6b59f608"
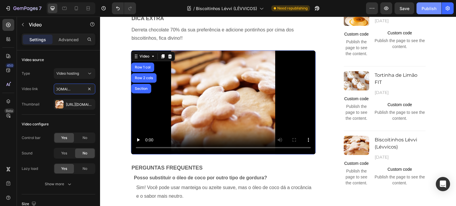
type input "[URL][DOMAIN_NAME]"
click at [432, 8] on div "Publish" at bounding box center [428, 8] width 15 height 6
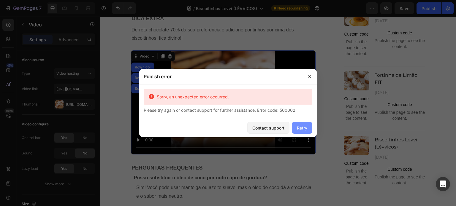
click at [300, 130] on div "Retry" at bounding box center [302, 128] width 10 height 6
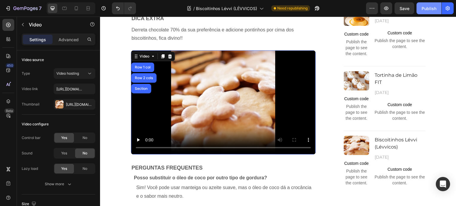
click at [425, 8] on div "Publish" at bounding box center [428, 8] width 15 height 6
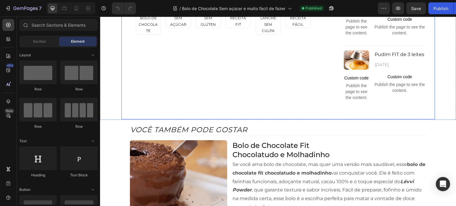
scroll to position [741, 0]
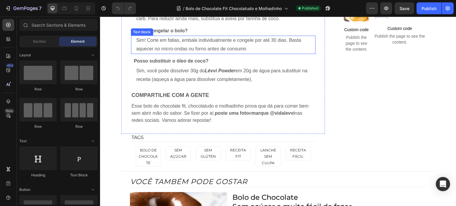
scroll to position [801, 0]
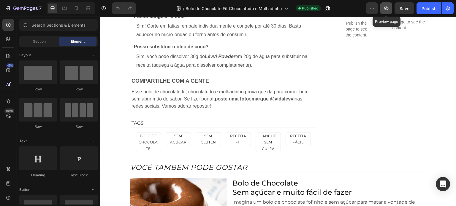
click at [388, 8] on icon "button" at bounding box center [386, 9] width 4 height 4
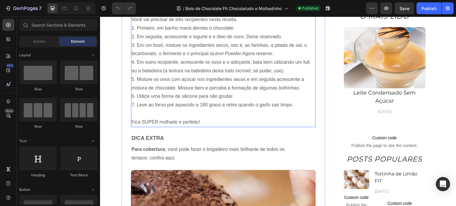
scroll to position [504, 0]
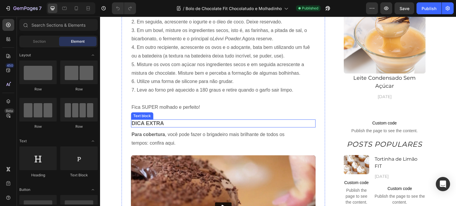
click at [155, 127] on p "Dica extra" at bounding box center [222, 123] width 183 height 7
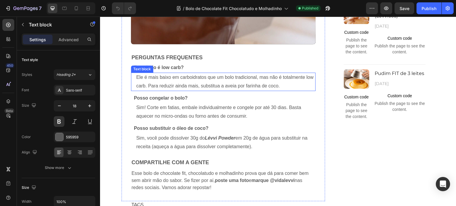
scroll to position [741, 0]
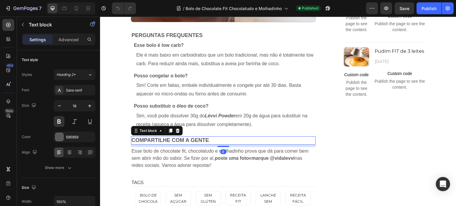
click at [171, 144] on p "Compartilhe com a gente" at bounding box center [222, 140] width 183 height 7
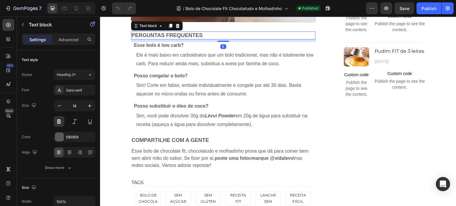
click at [190, 39] on p "Perguntas frequentes" at bounding box center [222, 35] width 183 height 7
click at [179, 48] on strong "Esse bolo é low carb?" at bounding box center [159, 45] width 50 height 5
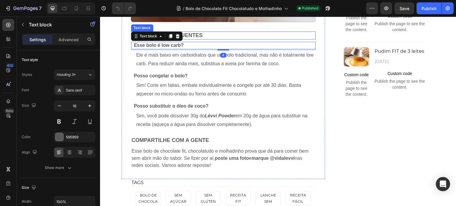
click at [200, 39] on p "Perguntas frequentes" at bounding box center [222, 35] width 183 height 7
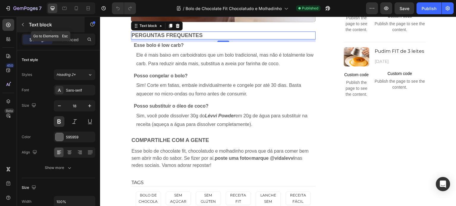
click at [22, 25] on icon "button" at bounding box center [22, 24] width 5 height 5
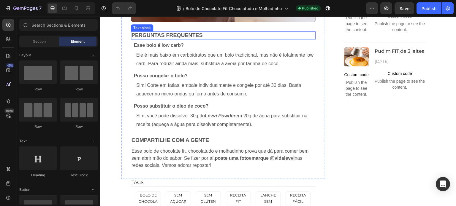
click at [145, 39] on p "Perguntas frequentes" at bounding box center [222, 35] width 183 height 7
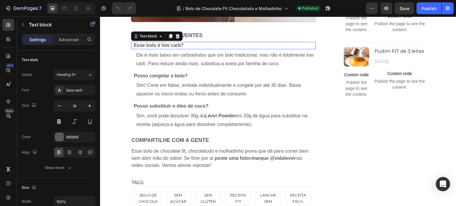
click at [151, 48] on strong "Esse bolo é low carb?" at bounding box center [159, 45] width 50 height 5
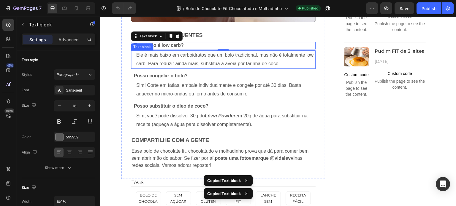
click at [145, 65] on p "Ele é mais baixo em carboidratos que um bolo tradicional, mas não é totalmente …" at bounding box center [225, 59] width 179 height 17
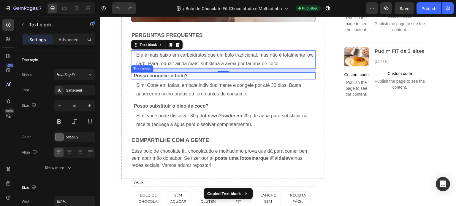
click at [165, 78] on strong "Posso congelar o bolo?" at bounding box center [161, 75] width 54 height 5
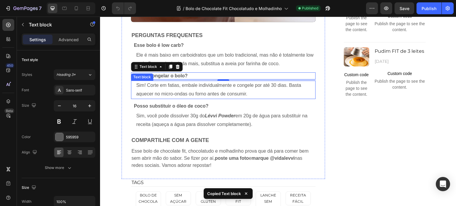
click at [158, 93] on p "Sim! Corte em fatias, embale individualmente e congele por até 30 dias. Basta a…" at bounding box center [225, 89] width 179 height 17
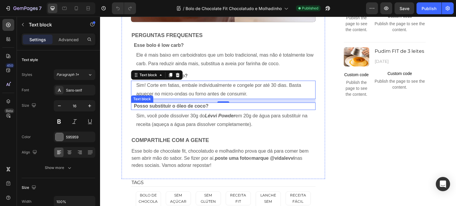
click at [145, 109] on strong "Posso substituir o óleo de coco?" at bounding box center [171, 106] width 75 height 5
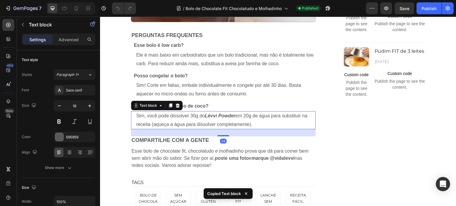
click at [168, 129] on p "Sim, você pode dissolver 30g do Lévvi Powder em 20g de água para substituir na …" at bounding box center [225, 120] width 179 height 17
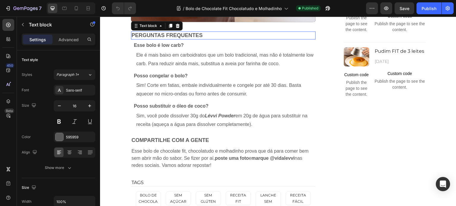
click at [163, 39] on p "Perguntas frequentes" at bounding box center [222, 35] width 183 height 7
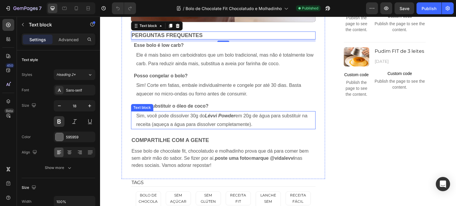
click at [162, 129] on p "Sim, você pode dissolver 30g do Lévvi Powder em 20g de água para substituir na …" at bounding box center [225, 120] width 179 height 17
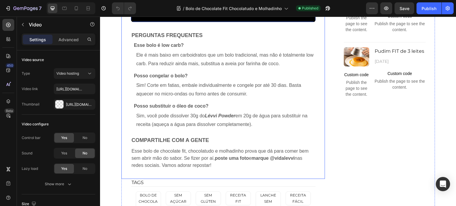
scroll to position [682, 0]
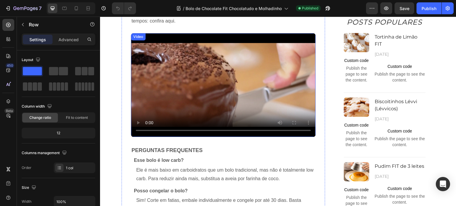
scroll to position [623, 0]
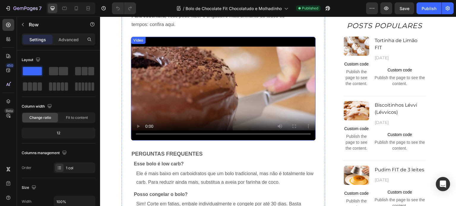
click at [135, 43] on div "Video" at bounding box center [138, 40] width 12 height 5
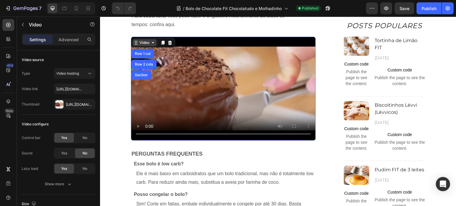
click at [138, 45] on div "Video" at bounding box center [144, 42] width 12 height 5
click at [73, 36] on p "Advanced" at bounding box center [68, 39] width 20 height 6
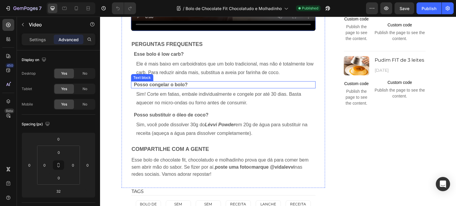
scroll to position [771, 0]
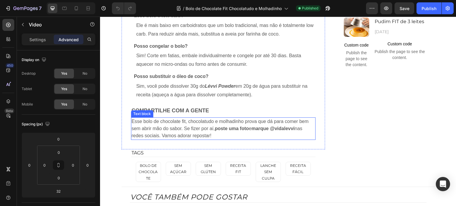
click at [154, 137] on p "Esse bolo de chocolate fit, chocolatudo e molhadinho prova que dá para comer be…" at bounding box center [222, 128] width 183 height 21
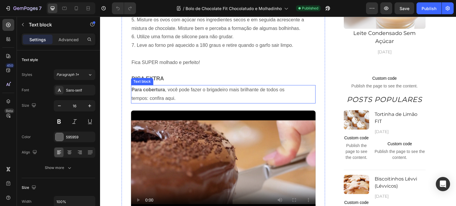
scroll to position [534, 0]
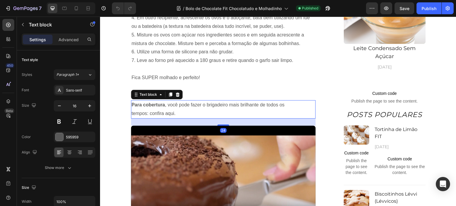
click at [162, 118] on p "Para cobertura , você pode fazer o brigadeiro mais brilhante de todos os tempos…" at bounding box center [222, 109] width 183 height 17
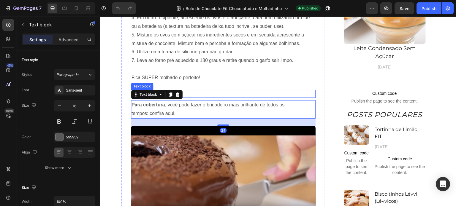
click at [208, 97] on p "Dica extra" at bounding box center [222, 93] width 183 height 7
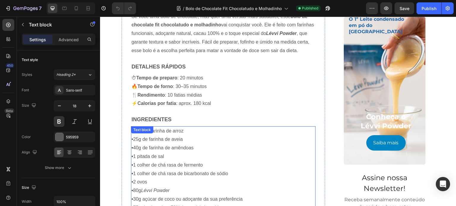
scroll to position [237, 0]
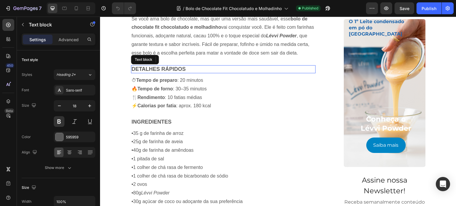
click at [169, 73] on p "Detalhes Rápidos" at bounding box center [222, 69] width 183 height 7
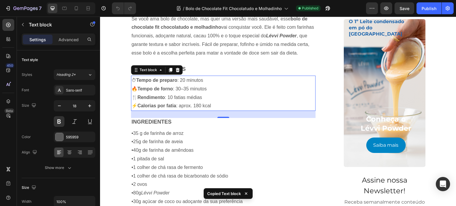
click at [157, 91] on strong "Tempo de forno" at bounding box center [155, 88] width 36 height 5
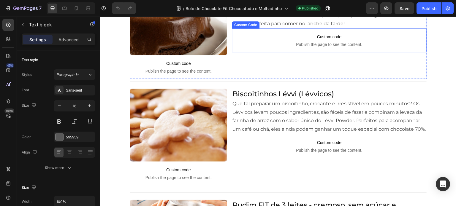
scroll to position [919, 0]
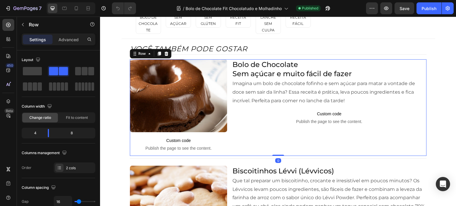
click at [226, 136] on div "Image Custom code Publish the page to see the content. Custom Code Bolo de Choc…" at bounding box center [278, 107] width 297 height 97
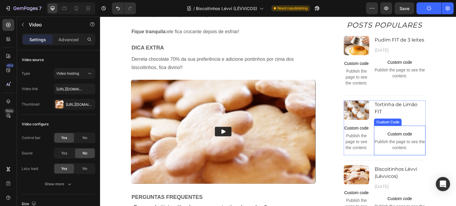
scroll to position [608, 0]
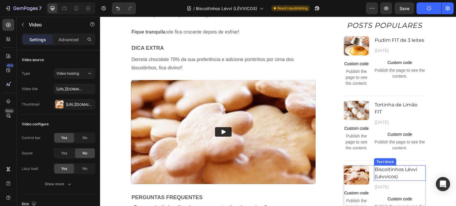
click at [376, 176] on p "Biscoitinhos Lévvi (Lévvicos)" at bounding box center [399, 173] width 50 height 14
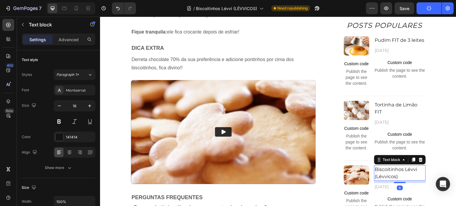
click at [378, 177] on p "Biscoitinhos Lévvi (Lévvicos)" at bounding box center [399, 173] width 50 height 14
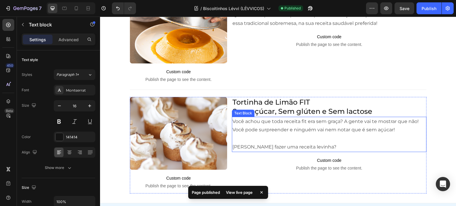
scroll to position [1142, 0]
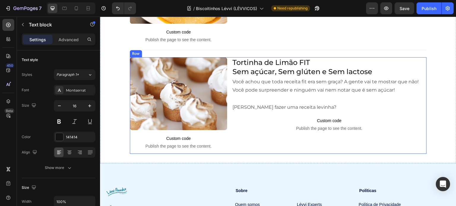
click at [234, 150] on div "Tortinha de Limão FIT Sem açúcar, Sem glúten e Sem lactose Heading Você achou q…" at bounding box center [329, 105] width 195 height 97
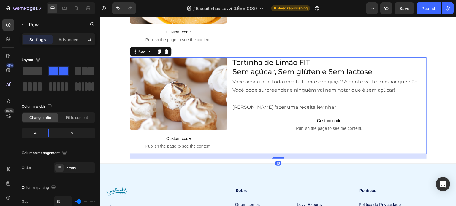
click at [237, 157] on div "16" at bounding box center [278, 156] width 297 height 5
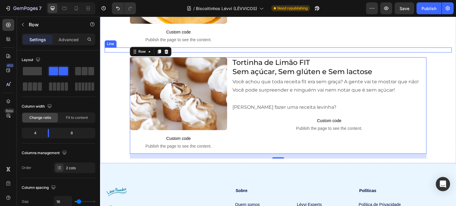
click at [225, 52] on div "Você também pode gostar Heading Title Line Row Image Custom code Publish the pa…" at bounding box center [277, 45] width 347 height 228
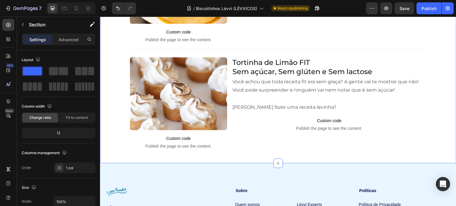
click at [117, 100] on div "Você também pode gostar Heading Title Line Row Image Custom code Publish the pa…" at bounding box center [277, 45] width 347 height 228
click at [133, 53] on div "Image" at bounding box center [137, 53] width 13 height 5
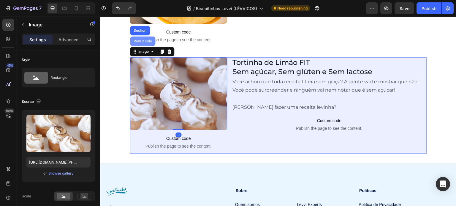
click at [138, 41] on div "Row 2 cols" at bounding box center [142, 41] width 20 height 4
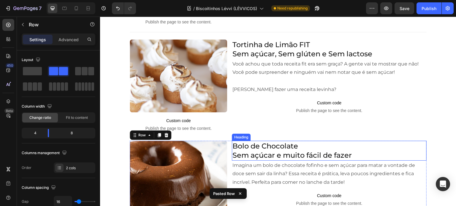
scroll to position [1115, 0]
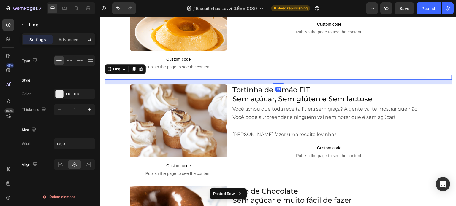
click at [236, 77] on div at bounding box center [278, 77] width 297 height 0
click at [133, 70] on icon at bounding box center [133, 69] width 3 height 4
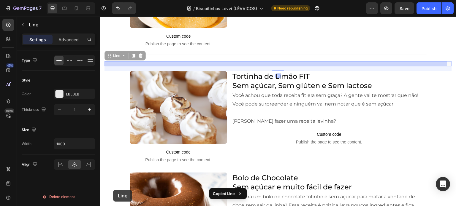
scroll to position [1152, 0]
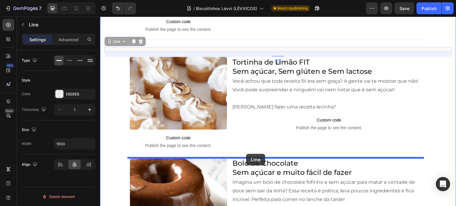
drag, startPoint x: 108, startPoint y: 79, endPoint x: 246, endPoint y: 154, distance: 156.9
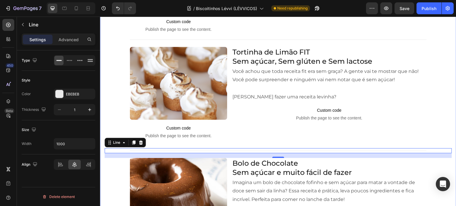
click at [116, 167] on div "Você também pode gostar Heading Title Line Row Image Custom code Publish the pa…" at bounding box center [277, 87] width 347 height 335
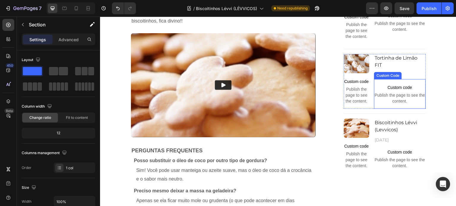
scroll to position [618, 0]
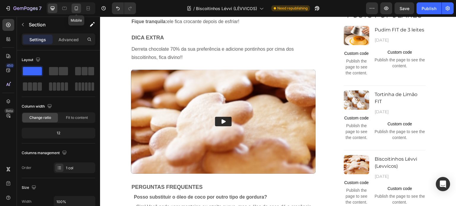
click at [77, 11] on icon at bounding box center [76, 8] width 6 height 6
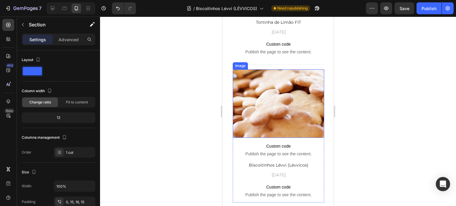
scroll to position [1809, 0]
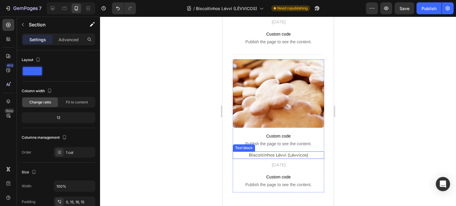
click at [291, 153] on p "Biscoitinhos Lévvi (Lévvicos)" at bounding box center [278, 155] width 90 height 6
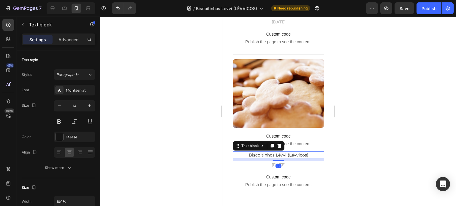
click at [290, 153] on p "Biscoitinhos Lévvi (Lévvicos)" at bounding box center [278, 155] width 90 height 6
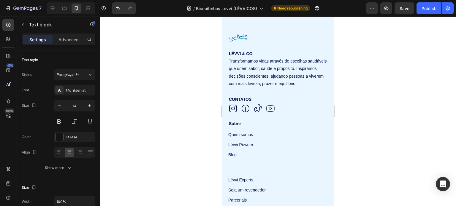
scroll to position [2017, 0]
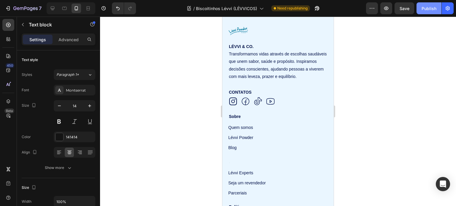
click at [428, 12] on button "Publish" at bounding box center [428, 8] width 25 height 12
click at [316, 9] on icon "button" at bounding box center [315, 9] width 1 height 1
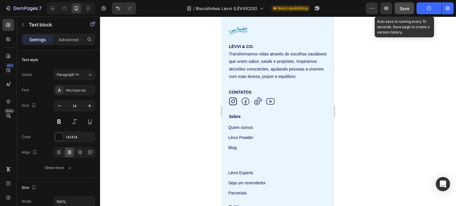
click at [403, 6] on span "Save" at bounding box center [404, 8] width 10 height 5
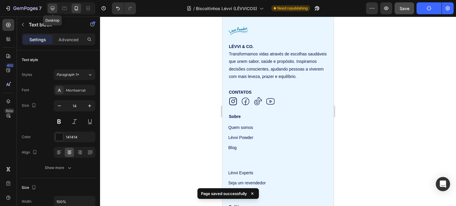
click at [51, 8] on icon at bounding box center [53, 9] width 4 height 4
type input "16"
